Goal: Task Accomplishment & Management: Manage account settings

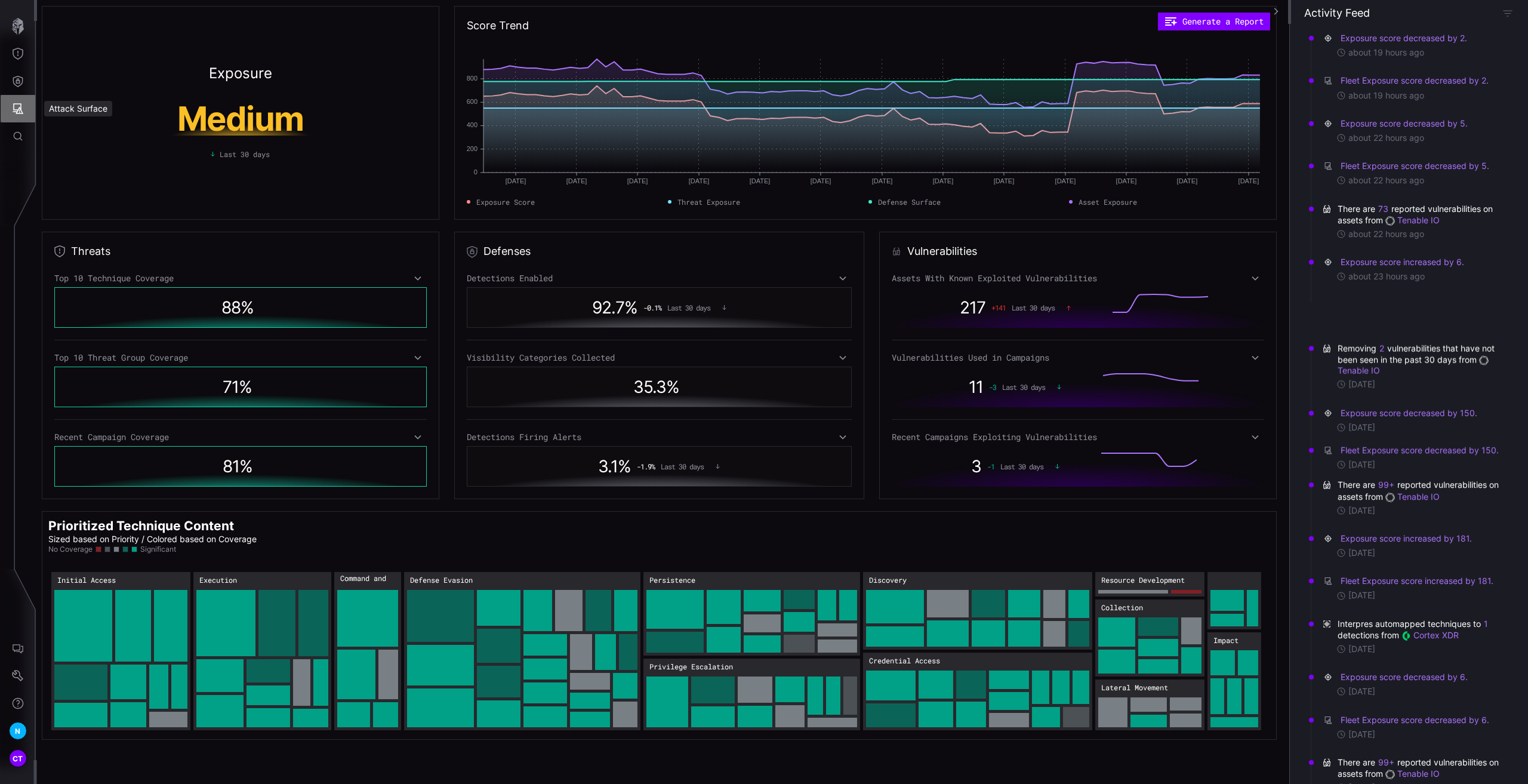
click at [24, 106] on button "Attack Surface" at bounding box center [18, 109] width 35 height 28
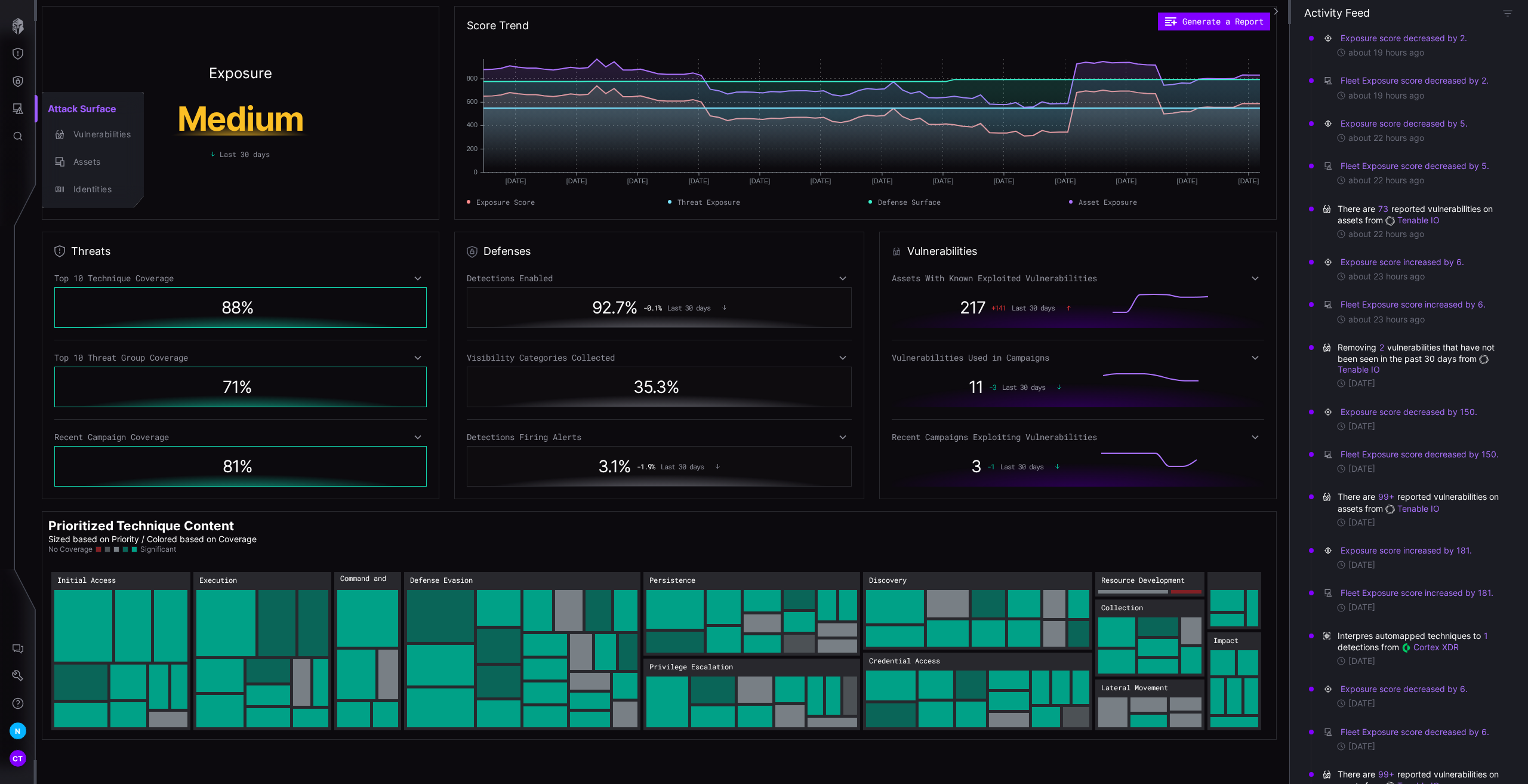
click at [20, 85] on div at bounding box center [764, 392] width 1528 height 784
click at [14, 82] on icon "Defense Surface" at bounding box center [18, 81] width 10 height 11
click at [19, 675] on div at bounding box center [764, 392] width 1528 height 784
click at [13, 110] on icon "Attack Surface" at bounding box center [18, 109] width 12 height 12
click at [22, 80] on div at bounding box center [764, 392] width 1528 height 784
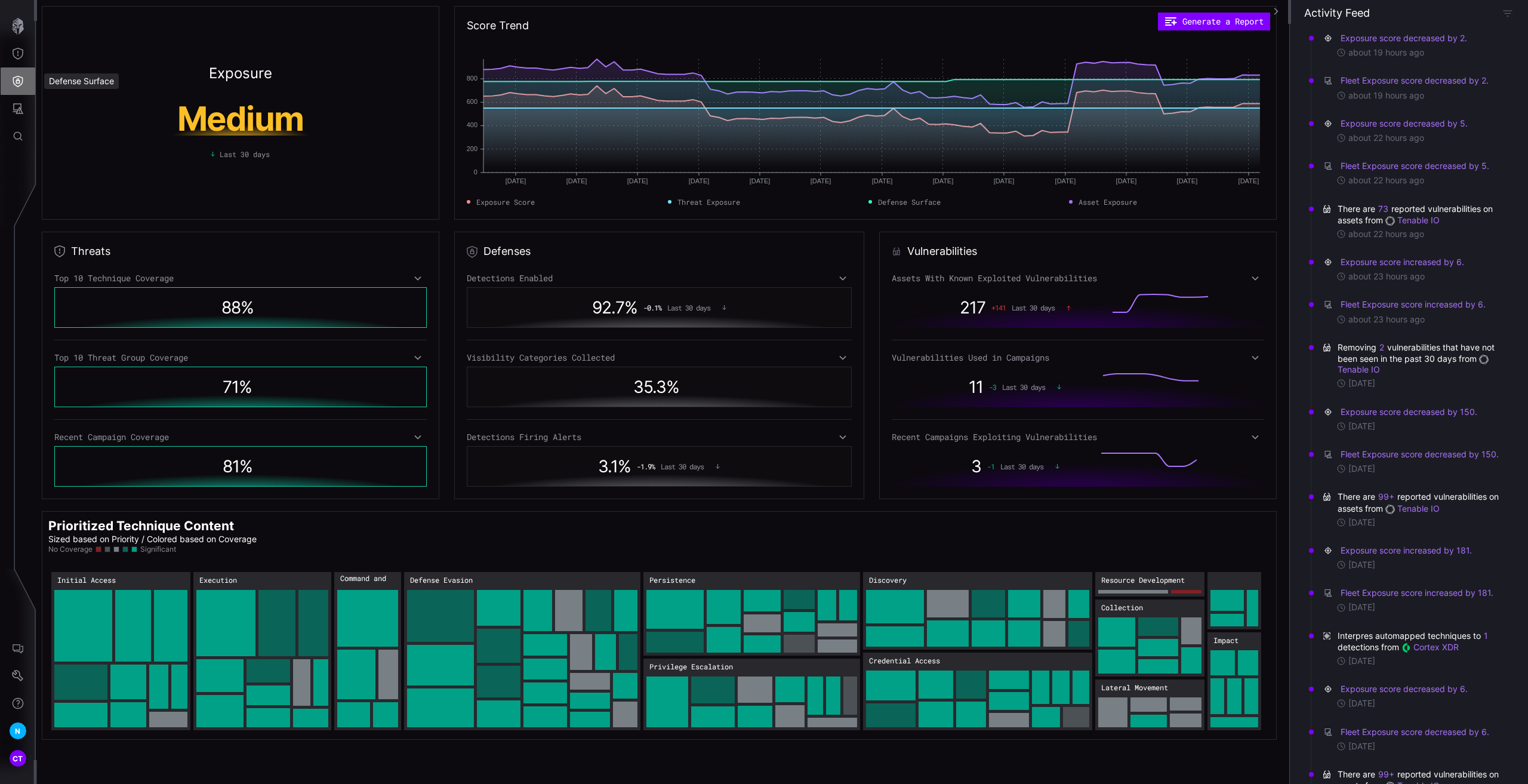
click at [14, 86] on icon "Defense Surface" at bounding box center [18, 81] width 12 height 12
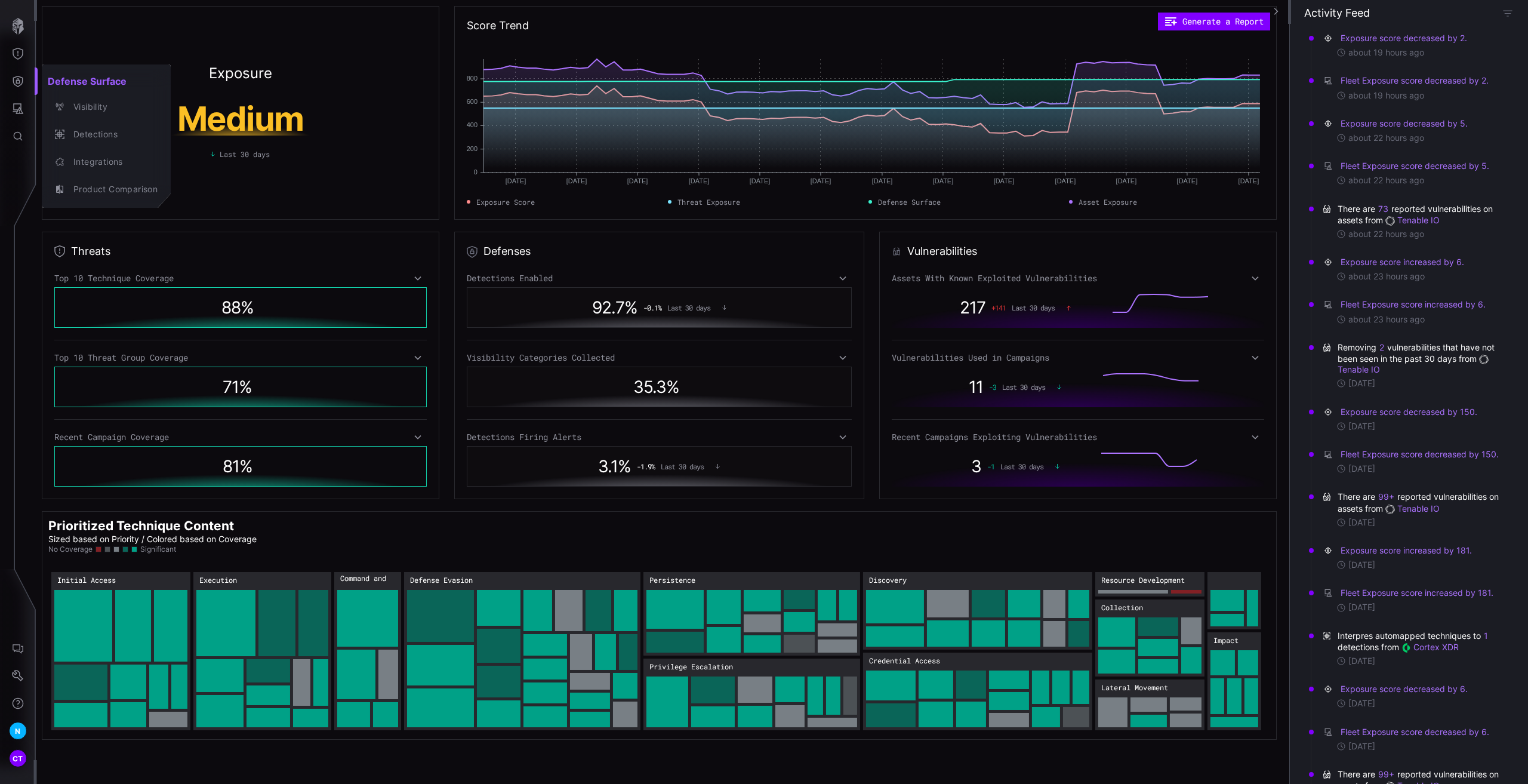
click at [22, 57] on div at bounding box center [764, 392] width 1528 height 784
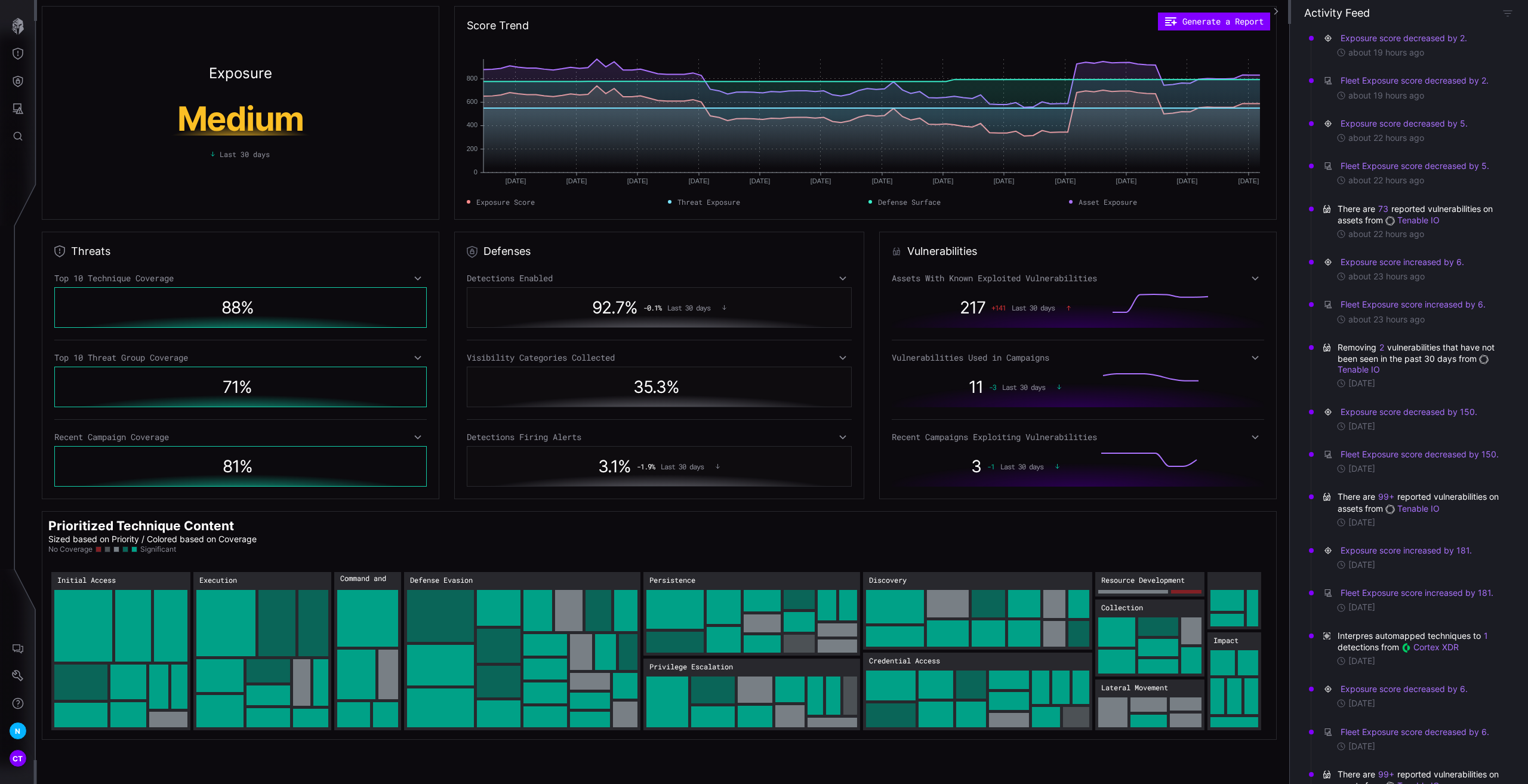
click at [13, 46] on button "Threat Exposure" at bounding box center [18, 53] width 35 height 28
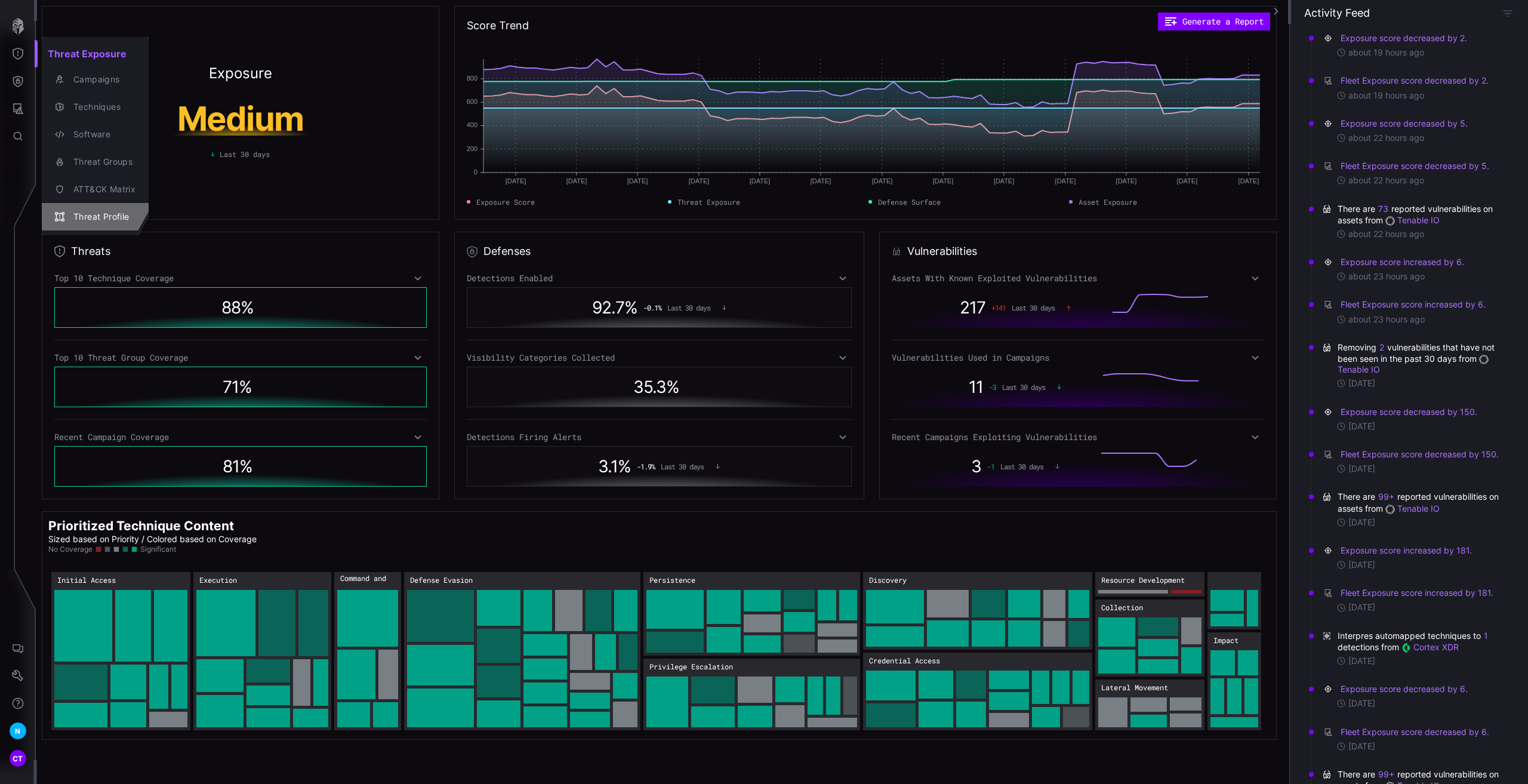
click at [95, 214] on div "Threat Profile" at bounding box center [101, 216] width 68 height 15
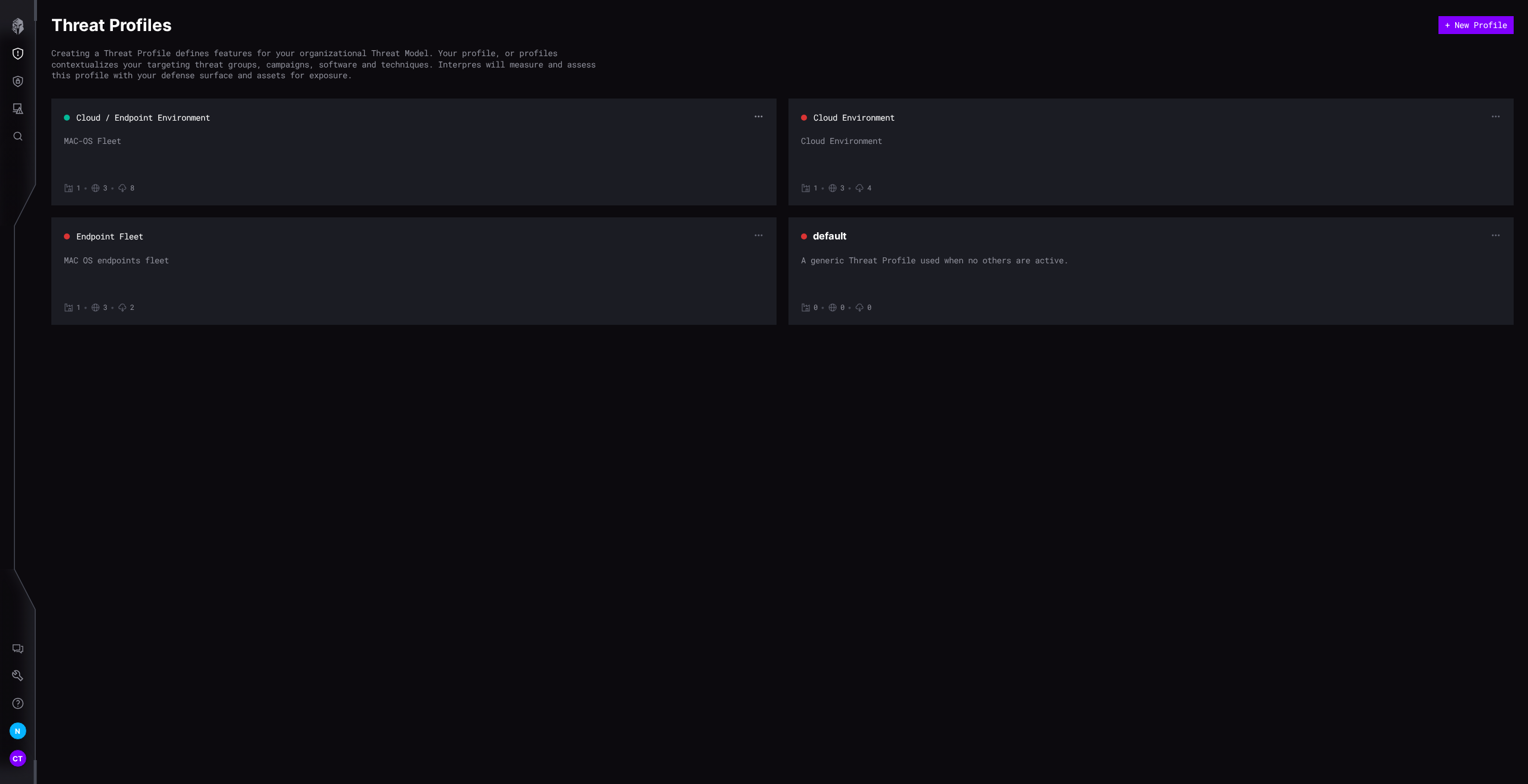
click at [756, 118] on icon "button" at bounding box center [759, 117] width 10 height 10
click at [737, 136] on div "Edit" at bounding box center [737, 136] width 36 height 11
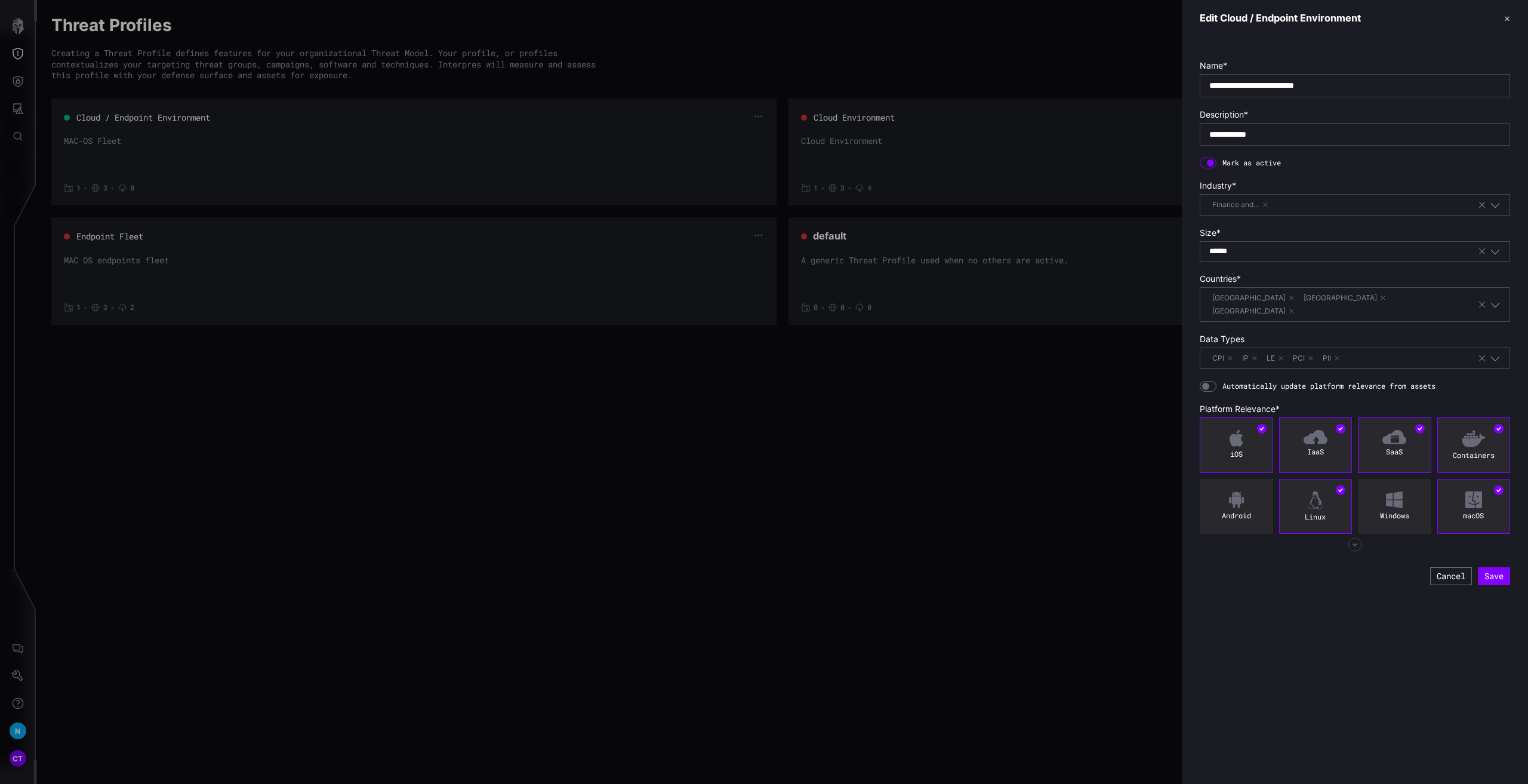
click at [1354, 537] on icon "button" at bounding box center [1355, 544] width 15 height 15
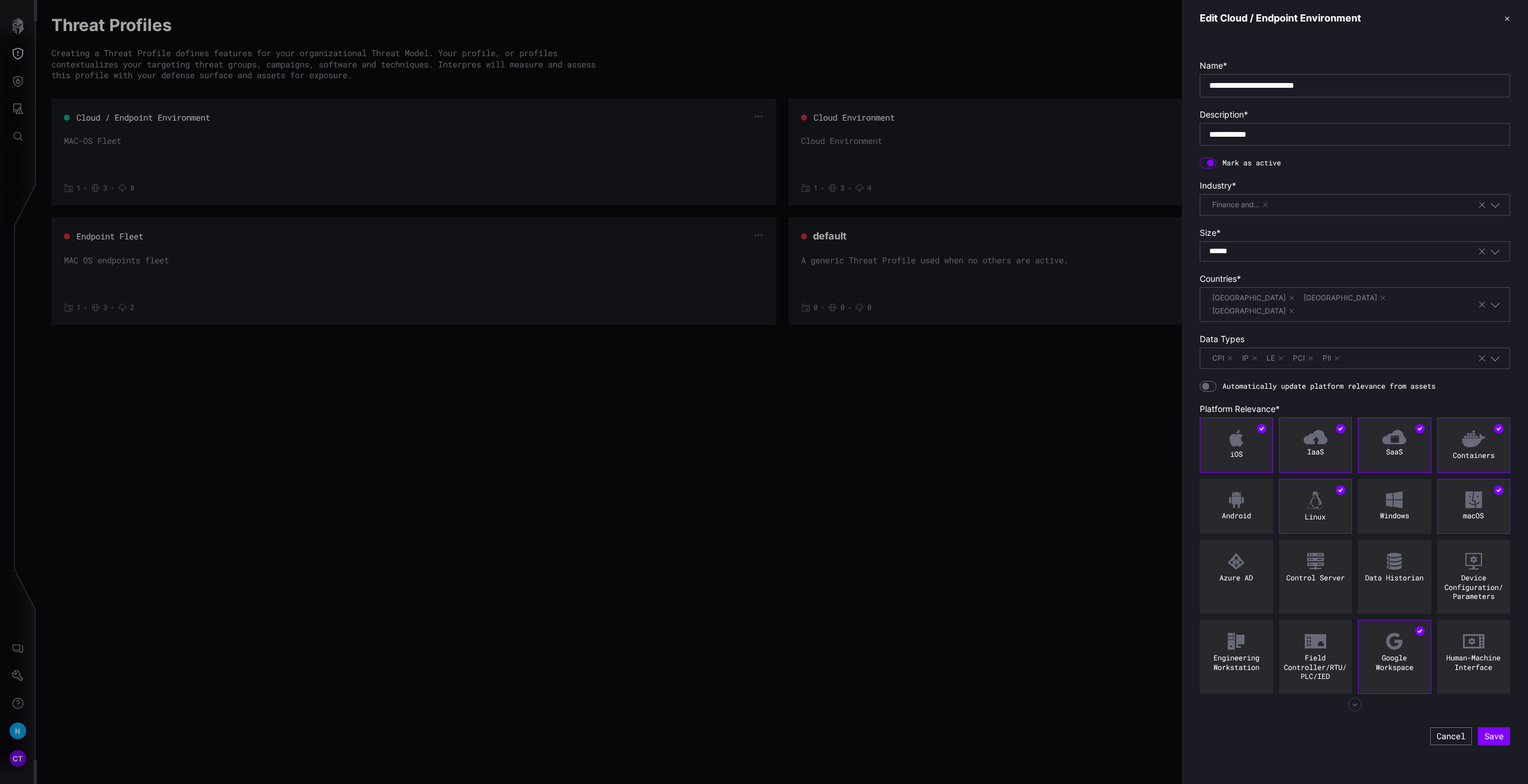
click at [1350, 697] on icon "button" at bounding box center [1355, 704] width 15 height 15
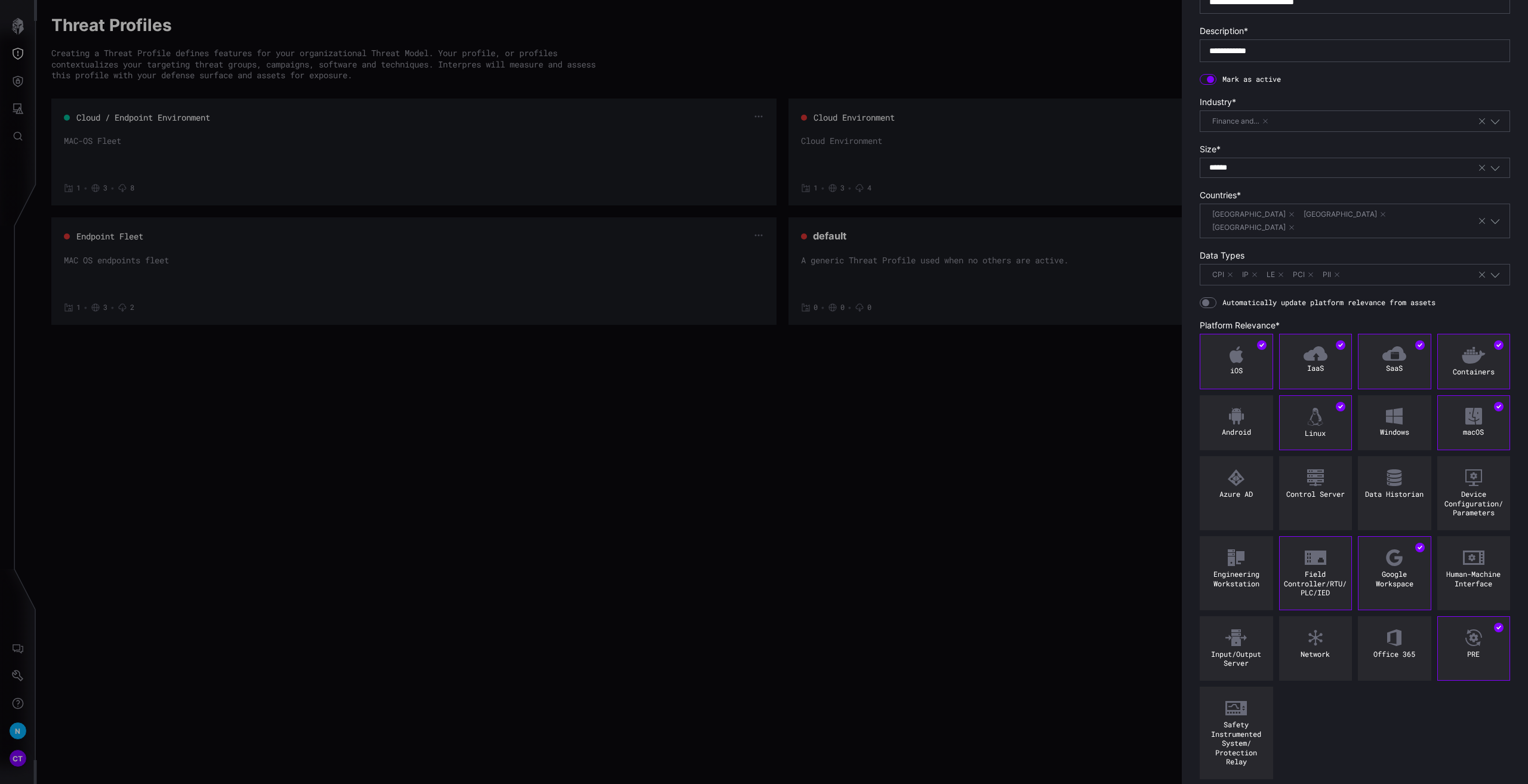
scroll to position [108, 0]
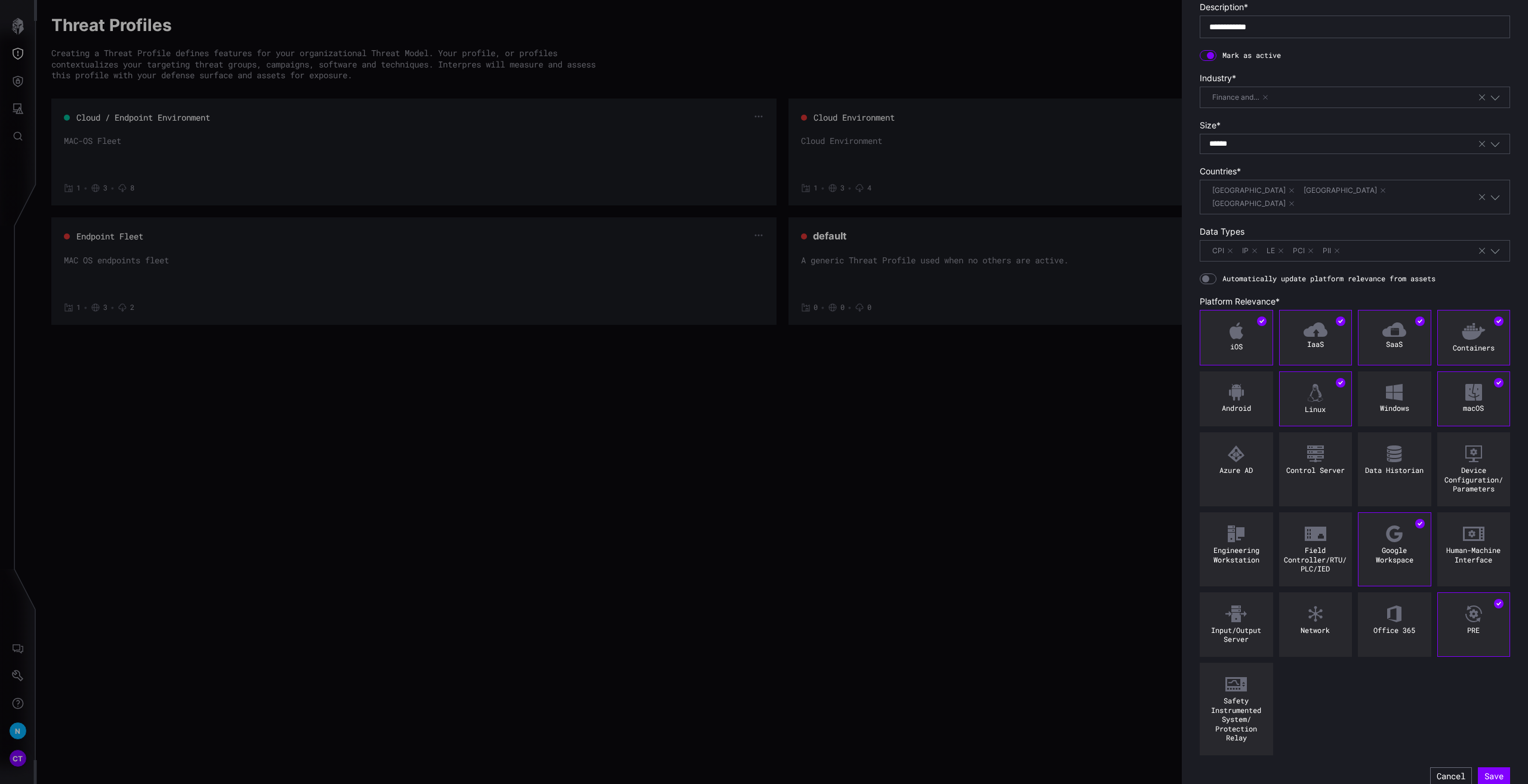
click at [16, 755] on div at bounding box center [764, 392] width 1528 height 784
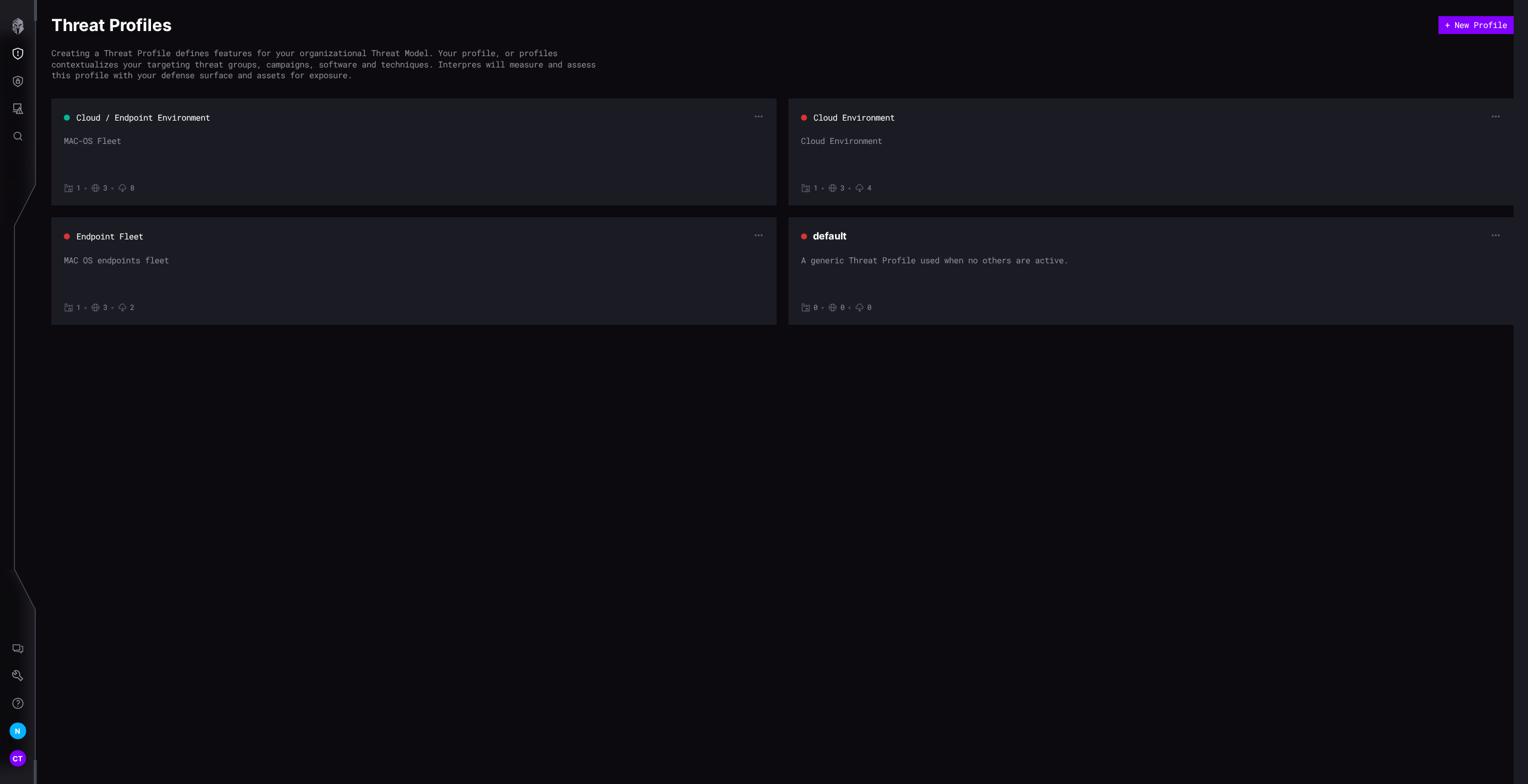
click at [16, 756] on div at bounding box center [764, 392] width 1528 height 784
click at [16, 756] on span "CT" at bounding box center [18, 758] width 11 height 13
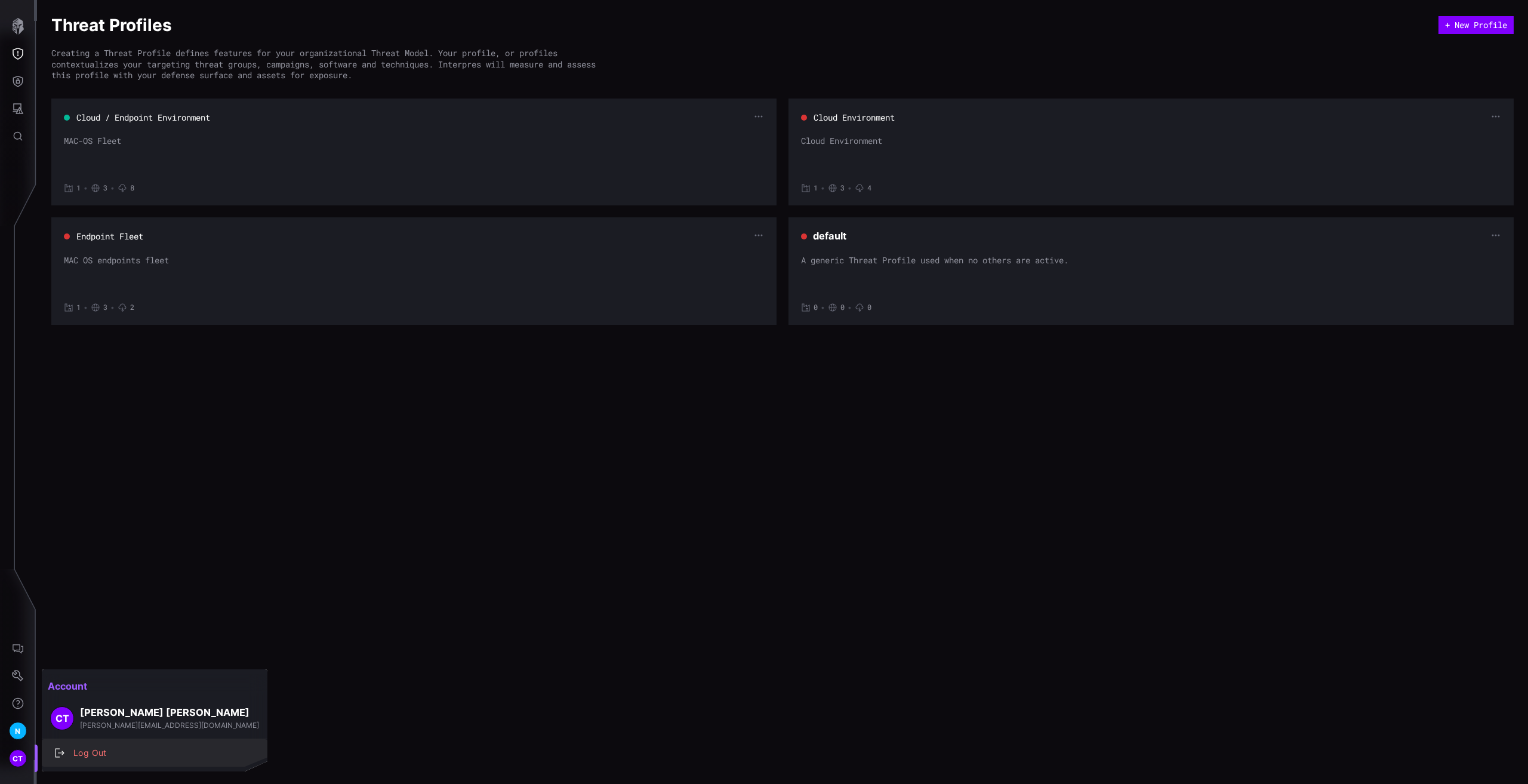
click at [91, 753] on div "Log Out" at bounding box center [160, 752] width 187 height 15
